Goal: Check status: Check status

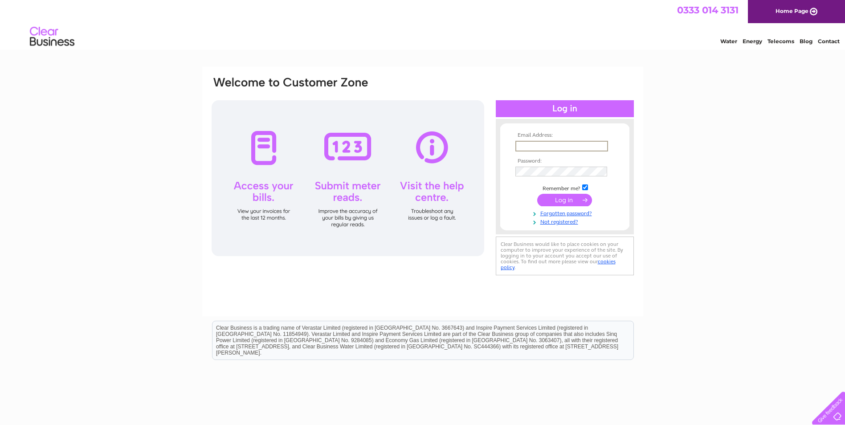
click at [543, 147] on input "text" at bounding box center [561, 146] width 93 height 11
type input "[PERSON_NAME][EMAIL_ADDRESS][DOMAIN_NAME]"
click at [537, 194] on input "submit" at bounding box center [564, 200] width 55 height 12
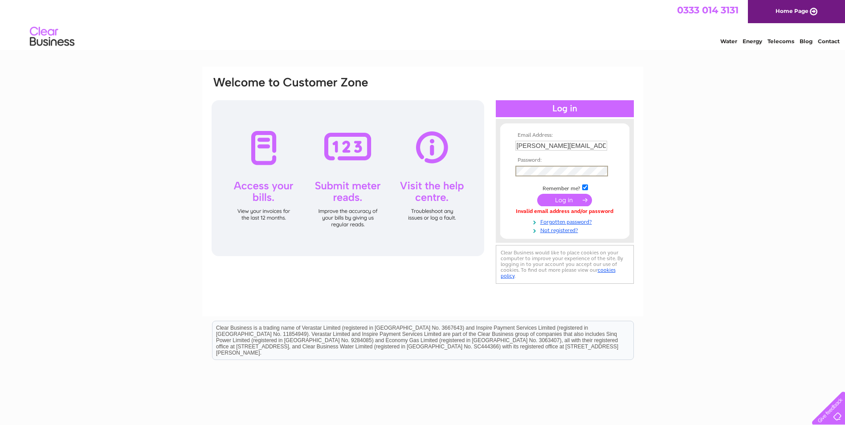
click at [571, 200] on input "submit" at bounding box center [564, 200] width 55 height 12
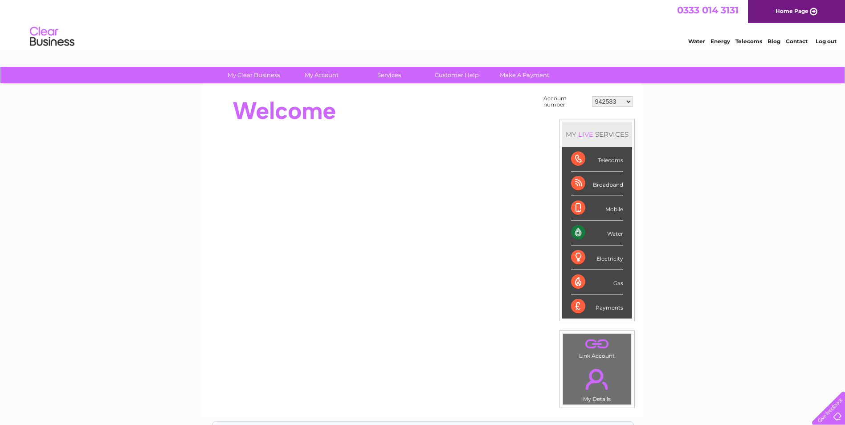
click at [628, 102] on select "942583 967945 968900 986307 996075 1127855 1135018 1144492 1153825 3025594 3028…" at bounding box center [612, 101] width 41 height 11
select select "986307"
click at [592, 96] on select "942583 967945 968900 986307 996075 1127855 1135018 1144492 1153825 3025594 3028…" at bounding box center [612, 101] width 41 height 11
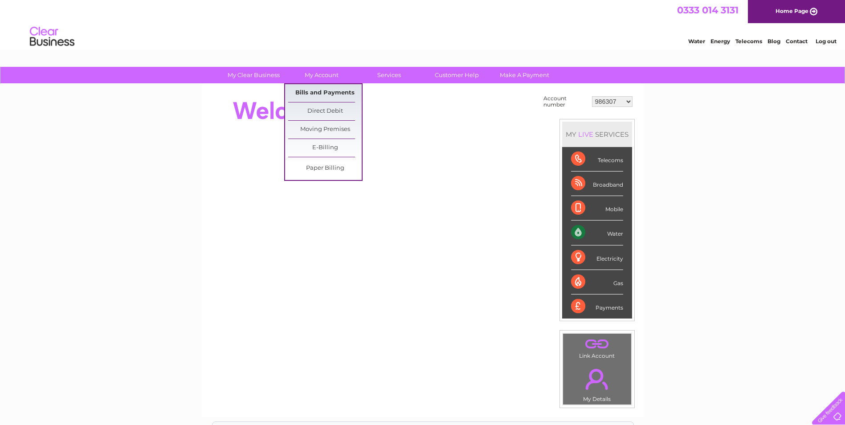
click at [314, 92] on link "Bills and Payments" at bounding box center [325, 93] width 74 height 18
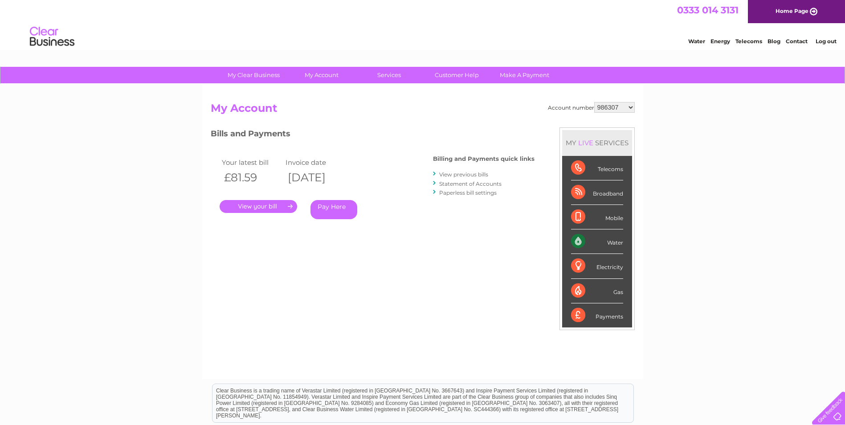
click at [249, 204] on link "." at bounding box center [259, 206] width 78 height 13
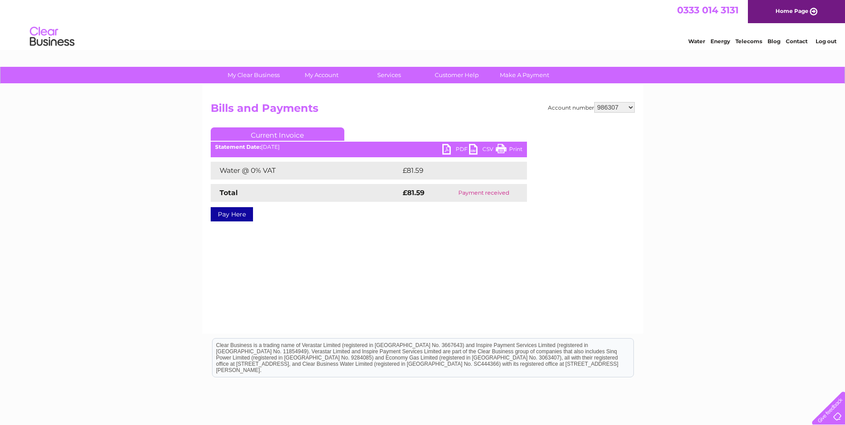
click at [830, 38] on link "Log out" at bounding box center [826, 41] width 21 height 7
